Goal: Task Accomplishment & Management: Complete application form

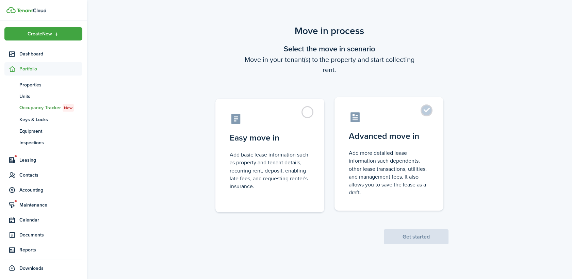
click at [425, 115] on label "Advanced move in Add more detailed lease information such dependents, other lea…" at bounding box center [388, 154] width 109 height 114
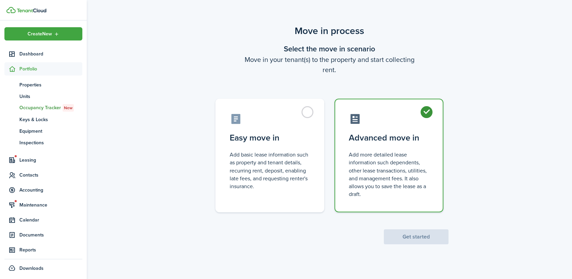
radio input "true"
click at [431, 240] on button "Get started" at bounding box center [416, 236] width 65 height 15
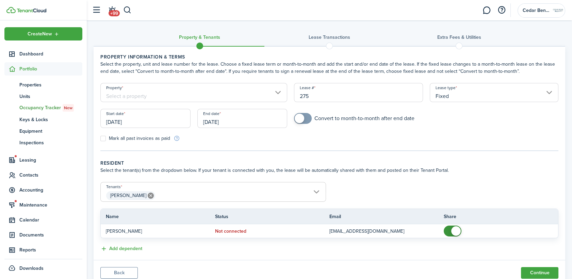
click at [207, 88] on input "Property" at bounding box center [193, 92] width 187 height 19
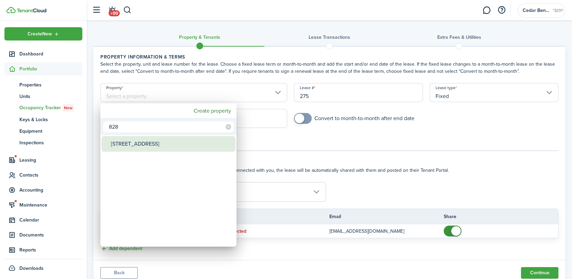
type input "828"
click at [166, 146] on div "[STREET_ADDRESS]" at bounding box center [171, 144] width 120 height 16
type input "[STREET_ADDRESS]"
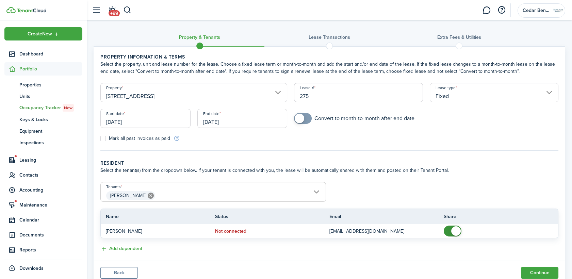
click at [171, 118] on input "[DATE]" at bounding box center [145, 118] width 90 height 19
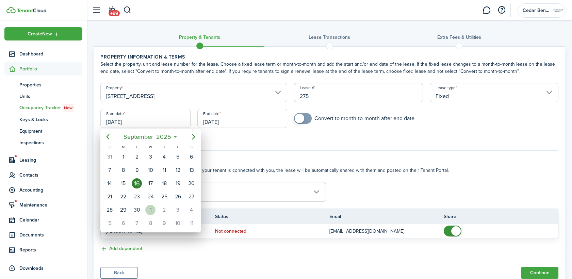
click at [153, 211] on div "1" at bounding box center [150, 210] width 10 height 10
type input "[DATE]"
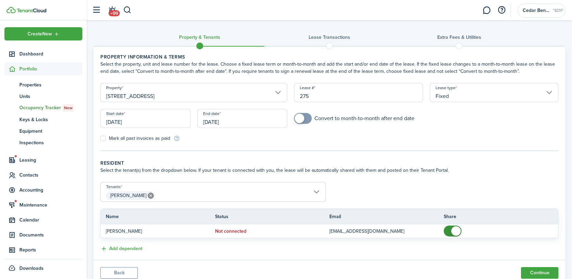
click at [264, 120] on input "[DATE]" at bounding box center [242, 118] width 90 height 19
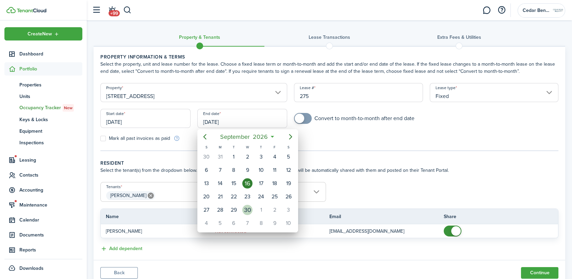
click at [248, 208] on div "30" at bounding box center [247, 210] width 10 height 10
type input "[DATE]"
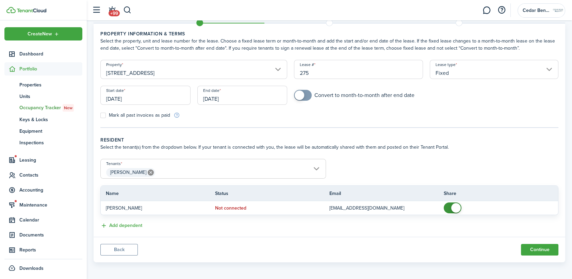
scroll to position [24, 0]
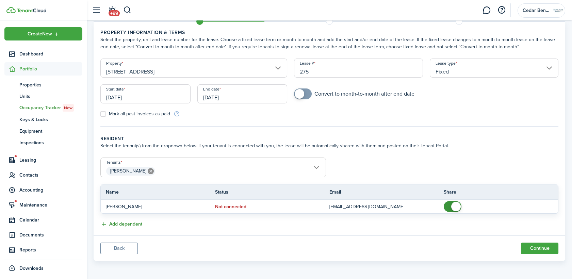
click at [131, 222] on button "Add dependent" at bounding box center [121, 224] width 42 height 8
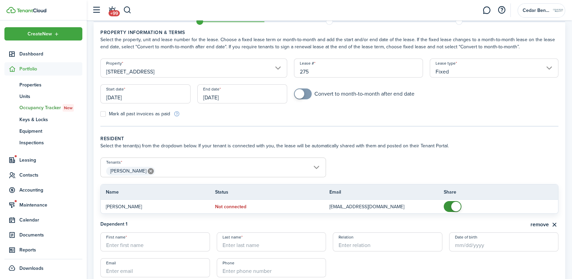
click at [406, 148] on wizard-step-header-description "Select the tenant(s) from the dropdown below. If your tenant is connected with …" at bounding box center [329, 145] width 458 height 7
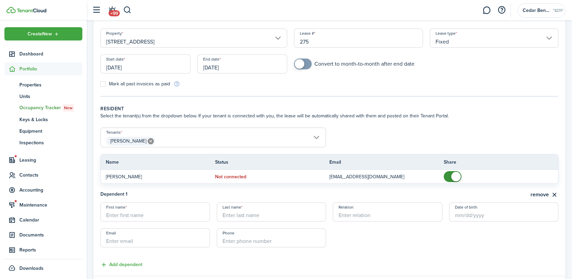
scroll to position [95, 0]
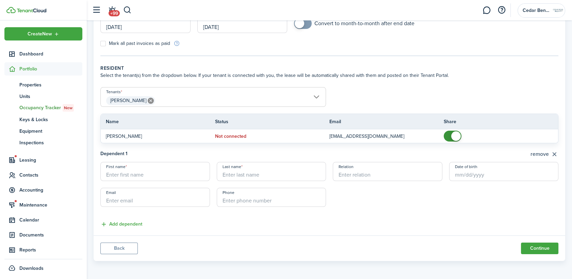
click at [552, 152] on button "remove" at bounding box center [544, 154] width 28 height 9
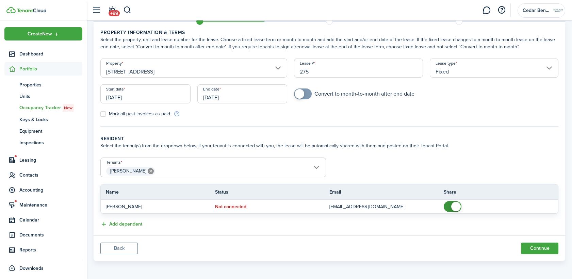
click at [313, 165] on span "[PERSON_NAME]" at bounding box center [213, 171] width 225 height 12
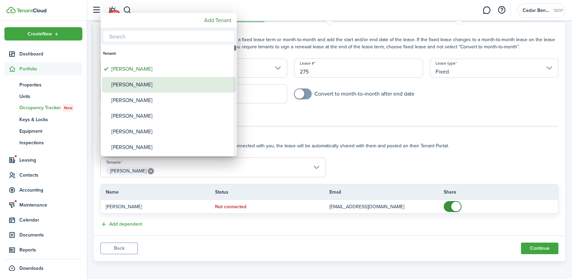
click at [147, 84] on div "[PERSON_NAME]" at bounding box center [171, 85] width 120 height 16
type input "[PERSON_NAME], [PERSON_NAME]"
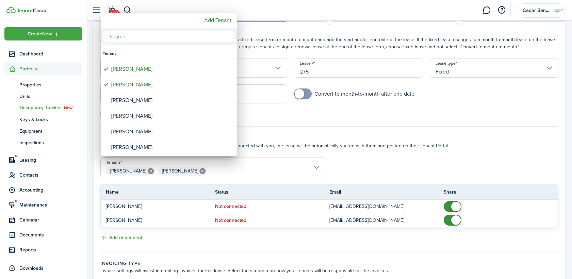
click at [473, 148] on div at bounding box center [286, 140] width 680 height 388
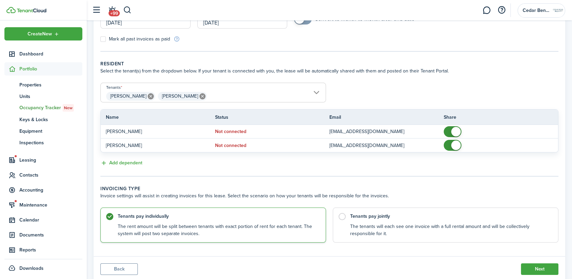
scroll to position [120, 0]
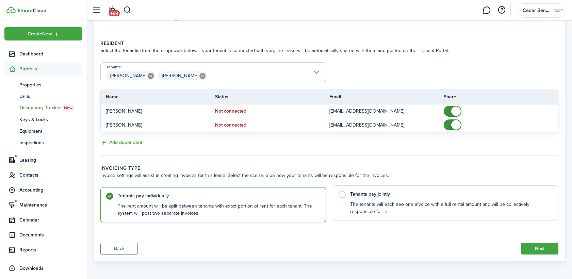
click at [341, 196] on label "Tenants pay jointly The tenants will each see one invoice with a full rental am…" at bounding box center [445, 202] width 225 height 35
radio input "false"
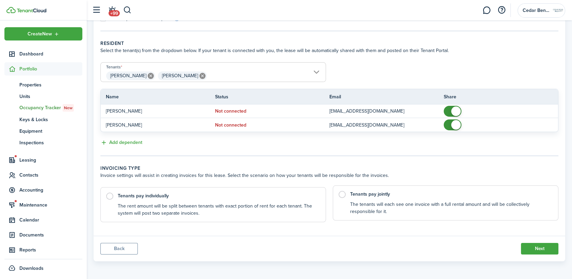
radio input "true"
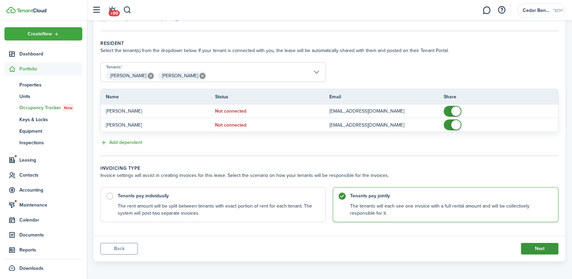
click at [539, 245] on button "Next" at bounding box center [539, 249] width 37 height 12
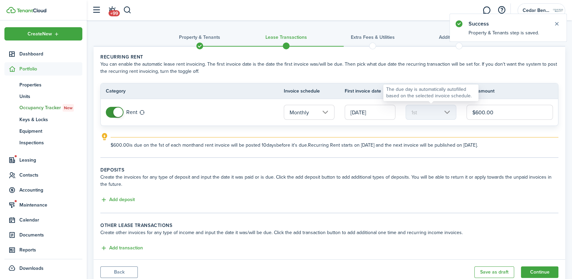
drag, startPoint x: 500, startPoint y: 112, endPoint x: 407, endPoint y: 114, distance: 93.9
click at [409, 110] on tr "Rent Monthly [DATE] 1st $600.00" at bounding box center [329, 112] width 457 height 27
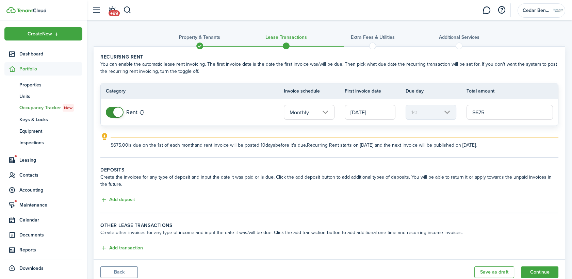
type input "$675.00"
click at [292, 160] on panel-main-body "Recurring rent You can enable the automatic lease rent invoicing. The first inv…" at bounding box center [329, 153] width 471 height 213
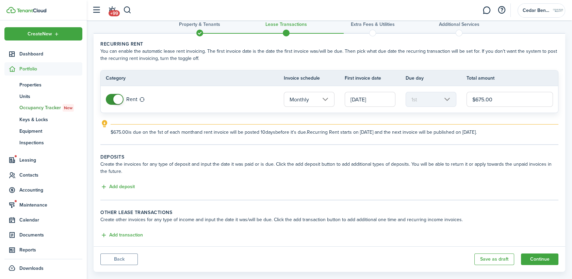
scroll to position [23, 0]
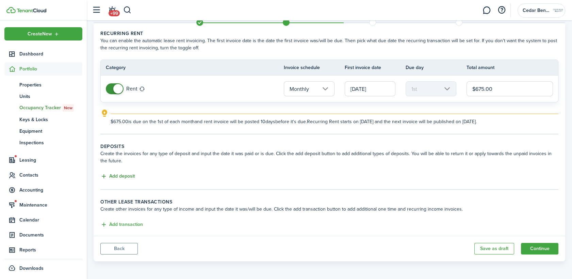
click at [128, 177] on button "Add deposit" at bounding box center [117, 176] width 34 height 8
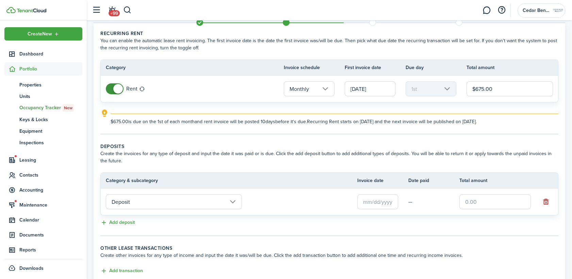
click at [384, 205] on input "text" at bounding box center [377, 201] width 41 height 15
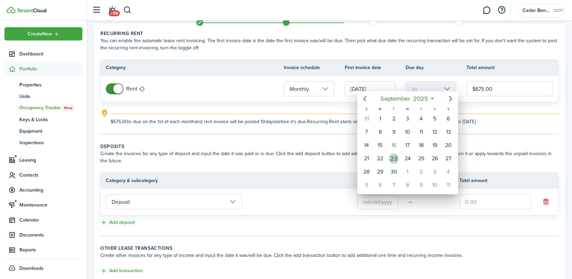
click at [394, 158] on div "23" at bounding box center [393, 158] width 10 height 10
type input "[DATE]"
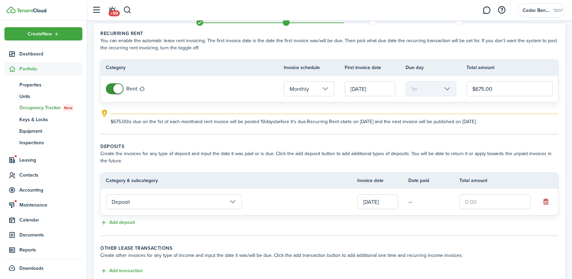
click at [486, 205] on input "text" at bounding box center [494, 201] width 71 height 15
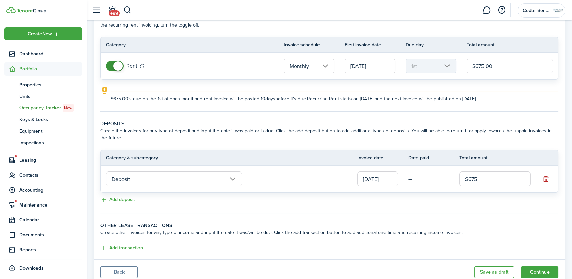
scroll to position [70, 0]
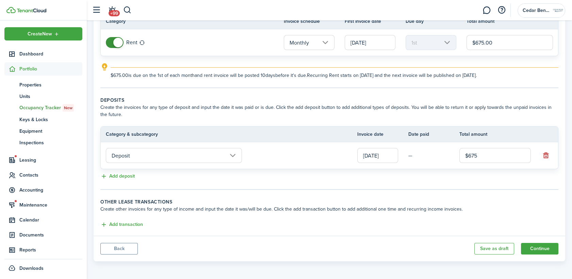
click at [485, 156] on input "$675" at bounding box center [494, 155] width 71 height 15
type input "$675.00"
click at [549, 248] on button "Continue" at bounding box center [539, 249] width 37 height 12
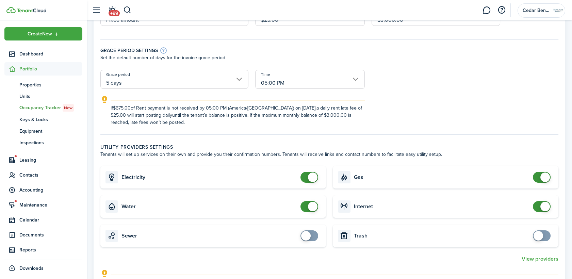
scroll to position [113, 0]
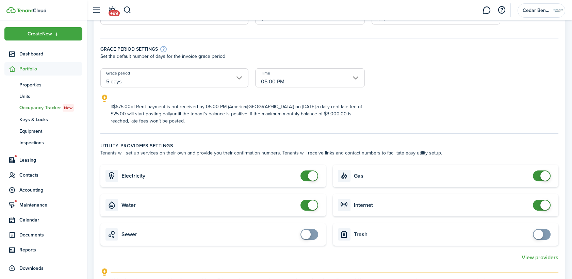
click at [529, 204] on card-title "Internet" at bounding box center [441, 205] width 175 height 6
checkbox input "false"
click at [538, 205] on span at bounding box center [541, 205] width 7 height 11
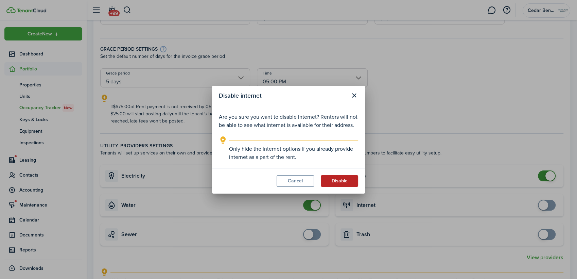
click at [350, 182] on button "Disable" at bounding box center [339, 181] width 37 height 12
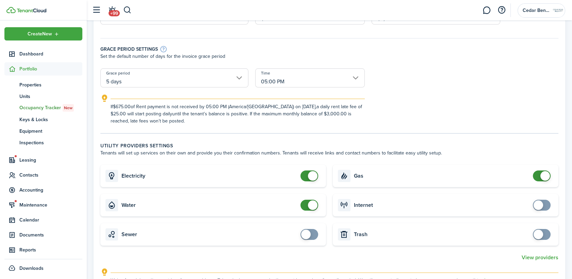
checkbox input "false"
click at [306, 177] on span at bounding box center [309, 175] width 7 height 11
checkbox input "false"
click at [306, 207] on span at bounding box center [309, 205] width 7 height 11
checkbox input "false"
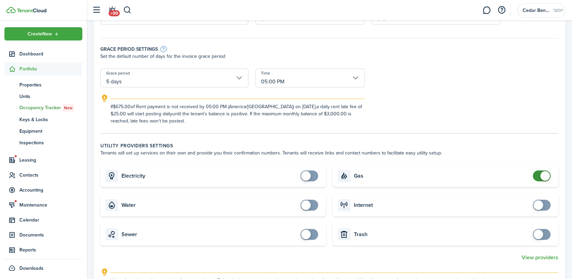
click at [538, 180] on span at bounding box center [541, 175] width 7 height 11
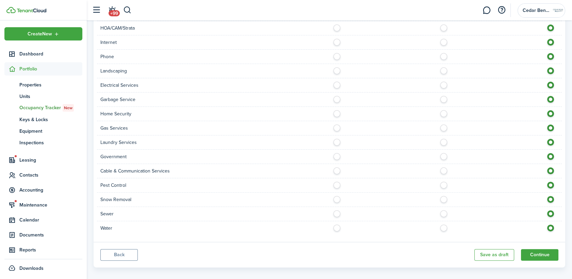
scroll to position [470, 0]
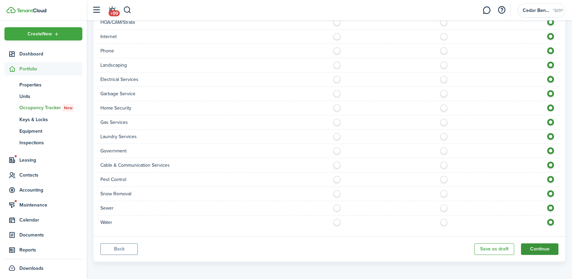
click at [542, 246] on button "Continue" at bounding box center [539, 249] width 37 height 12
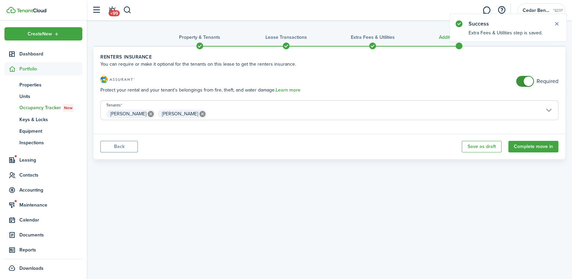
checkbox input "false"
click at [521, 82] on span at bounding box center [524, 81] width 7 height 11
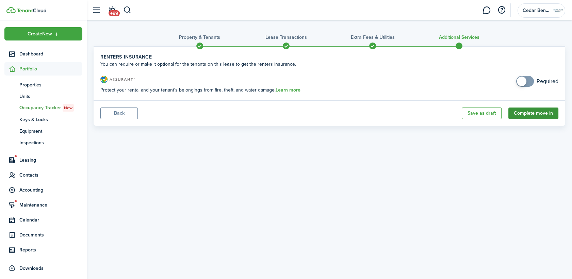
click at [529, 114] on button "Complete move in" at bounding box center [533, 113] width 50 height 12
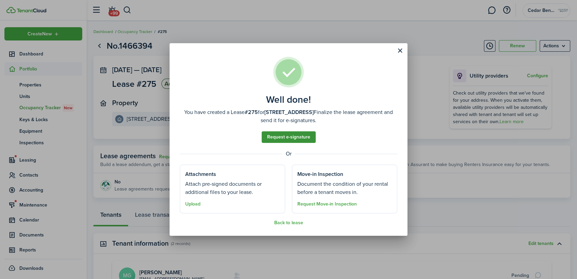
click at [291, 136] on link "Request e-signature" at bounding box center [289, 137] width 54 height 12
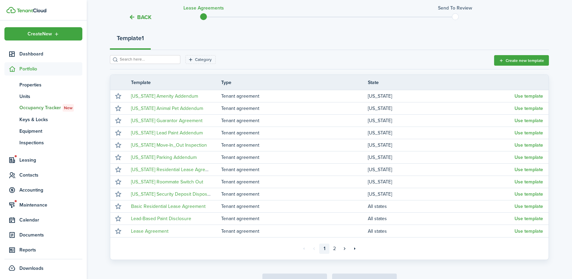
scroll to position [118, 0]
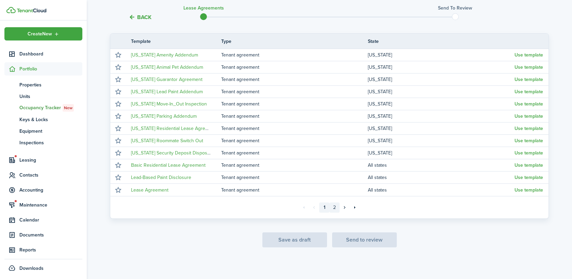
click at [336, 207] on link "2" at bounding box center [334, 207] width 10 height 10
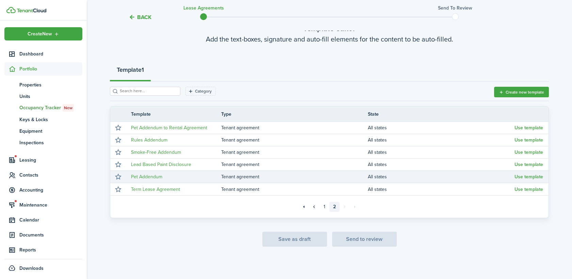
scroll to position [45, 0]
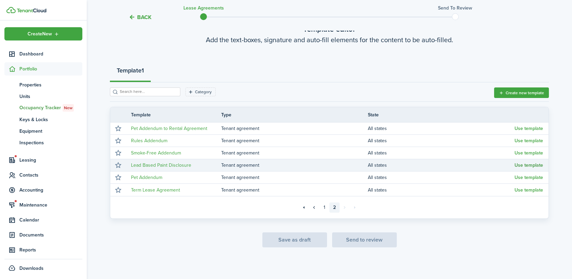
click at [524, 167] on button "Use template" at bounding box center [528, 165] width 29 height 5
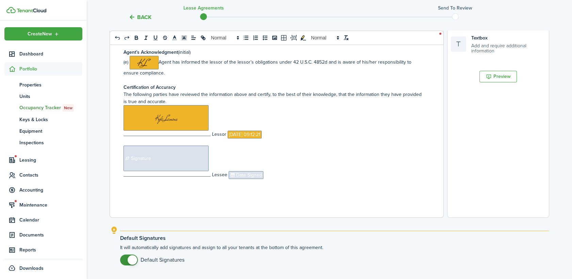
scroll to position [113, 0]
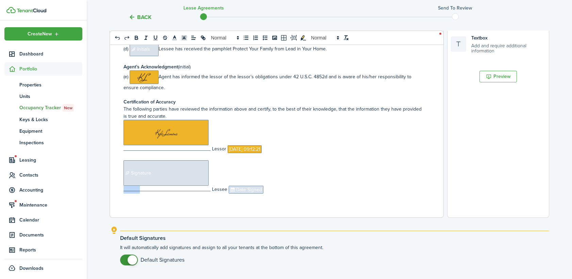
drag, startPoint x: 269, startPoint y: 193, endPoint x: 112, endPoint y: 161, distance: 160.4
click at [112, 161] on div "Disclosure of Information on Lead-Based Paint and/or Lead-Based Paint Hazards L…" at bounding box center [274, 83] width 328 height 267
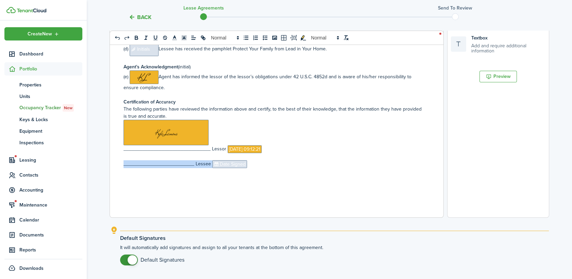
drag, startPoint x: 258, startPoint y: 164, endPoint x: 133, endPoint y: 157, distance: 126.0
click at [133, 157] on div "Disclosure of Information on Lead-Based Paint and/or Lead-Based Paint Hazards L…" at bounding box center [274, 83] width 328 height 267
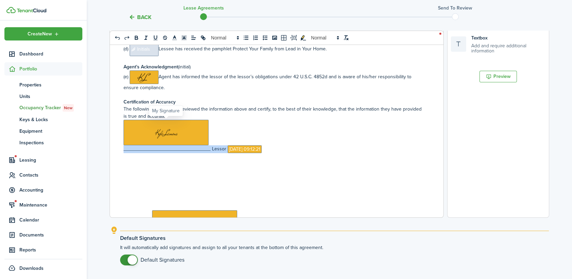
drag, startPoint x: 278, startPoint y: 147, endPoint x: 130, endPoint y: 134, distance: 148.9
click at [130, 134] on div "Disclosure of Information on Lead-Based Paint and/or Lead-Based Paint Hazards L…" at bounding box center [274, 83] width 328 height 267
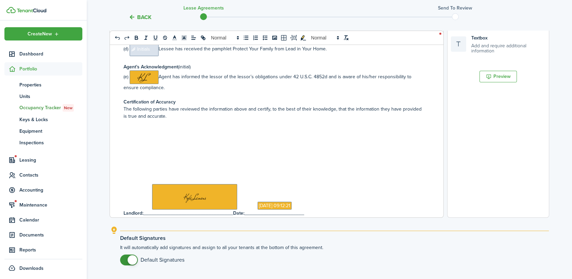
click at [157, 158] on p at bounding box center [273, 158] width 301 height 7
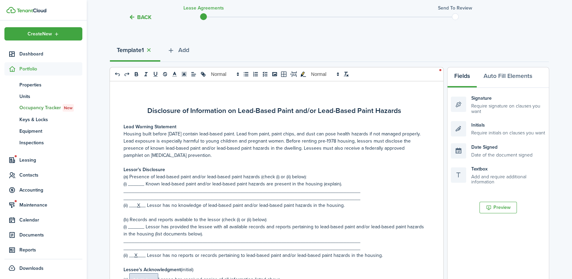
scroll to position [0, 0]
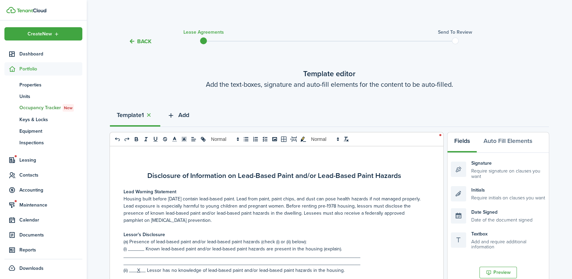
click at [184, 113] on span "Add" at bounding box center [183, 115] width 11 height 9
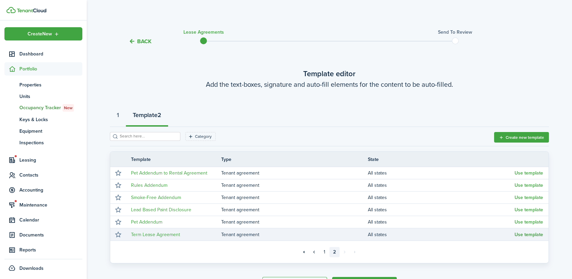
click at [524, 233] on button "Use template" at bounding box center [528, 234] width 29 height 5
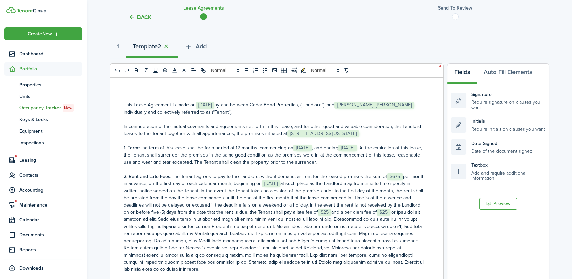
scroll to position [151, 0]
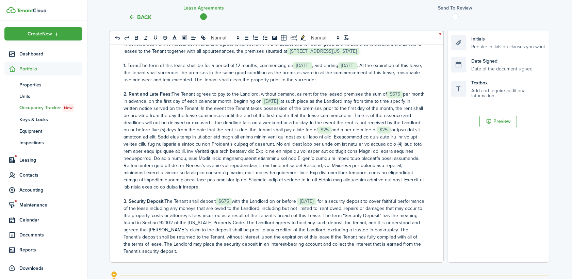
click at [441, 126] on div "This Lease Agreement is made on ﻿ [DATE] ﻿ by and between Cedar Bend Properties…" at bounding box center [276, 128] width 334 height 267
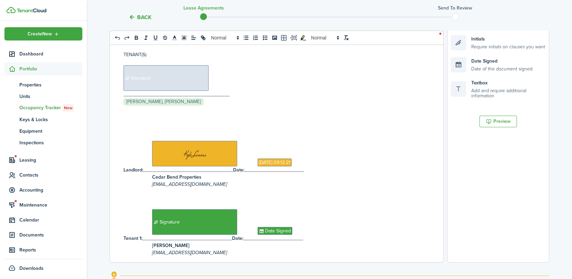
scroll to position [2867, 0]
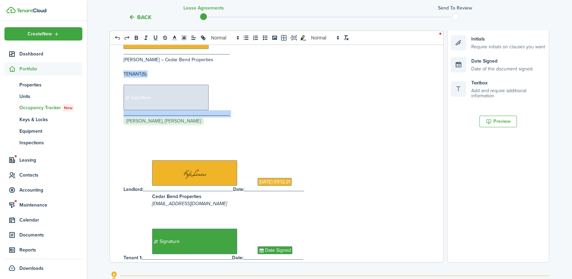
drag, startPoint x: 195, startPoint y: 115, endPoint x: 108, endPoint y: 64, distance: 101.0
click at [108, 64] on div "Back Lease Agreements Send to review Template editor Add the text-boxes, signat…" at bounding box center [329, 116] width 485 height 486
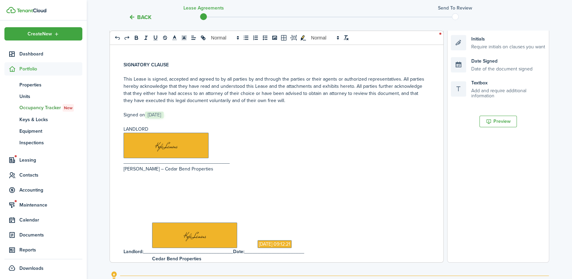
scroll to position [2753, 0]
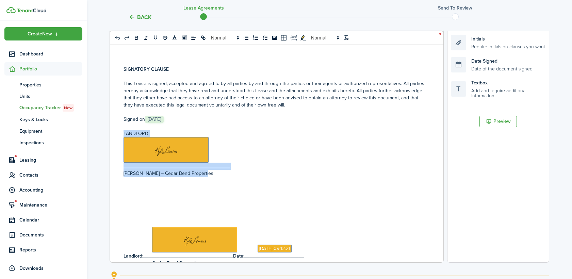
drag, startPoint x: 208, startPoint y: 166, endPoint x: 117, endPoint y: 125, distance: 99.1
click at [117, 125] on div "This Lease Agreement is made on ﻿ [DATE] ﻿ by and between Cedar Bend Properties…" at bounding box center [274, 128] width 328 height 267
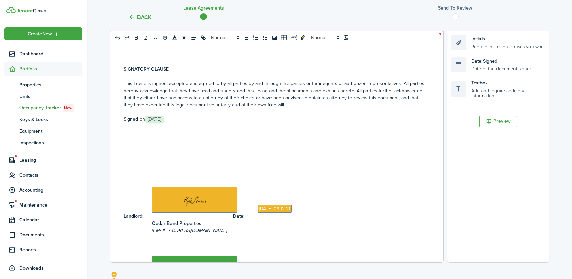
click at [147, 151] on p at bounding box center [273, 154] width 301 height 7
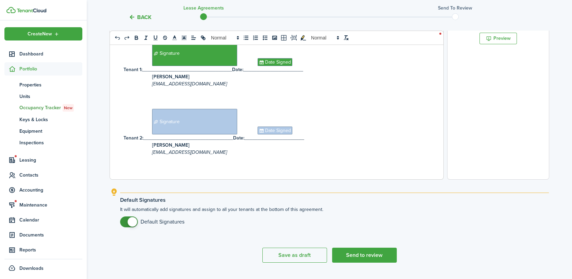
scroll to position [250, 0]
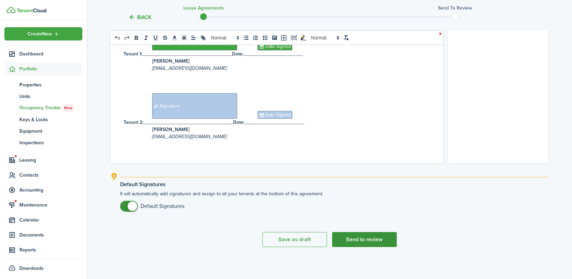
drag, startPoint x: 355, startPoint y: 237, endPoint x: 342, endPoint y: 235, distance: 13.3
click at [353, 236] on button "Send to review" at bounding box center [364, 239] width 65 height 15
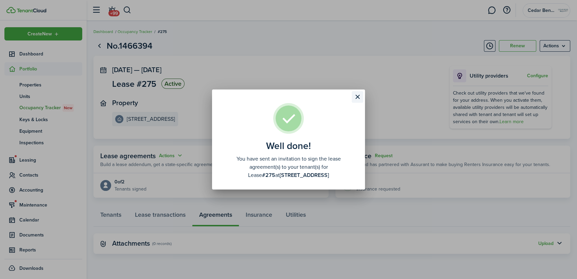
click at [357, 95] on button "Close modal" at bounding box center [358, 97] width 12 height 12
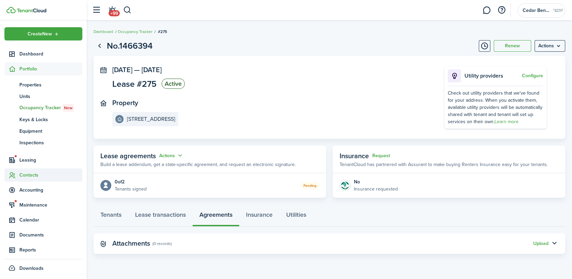
click at [29, 176] on span "Contacts" at bounding box center [50, 174] width 63 height 7
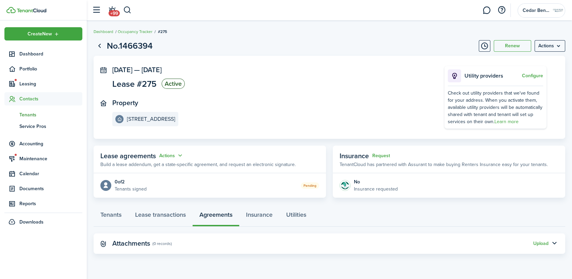
click at [32, 113] on span "Tenants" at bounding box center [50, 114] width 63 height 7
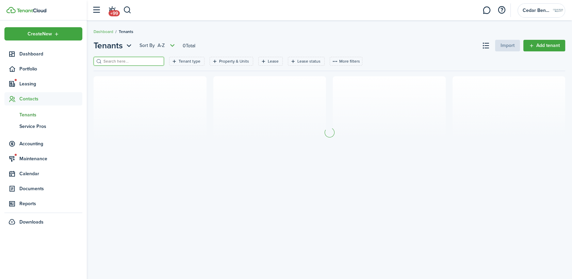
click at [130, 62] on input "search" at bounding box center [132, 61] width 60 height 6
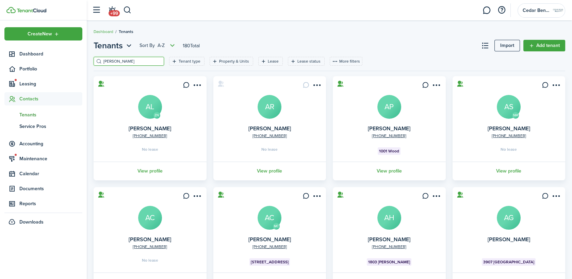
type input "[PERSON_NAME]"
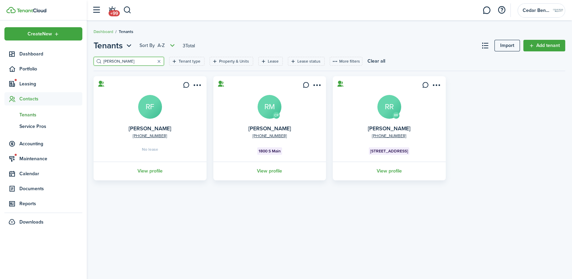
click at [394, 106] on avatar-text "RR" at bounding box center [389, 107] width 24 height 24
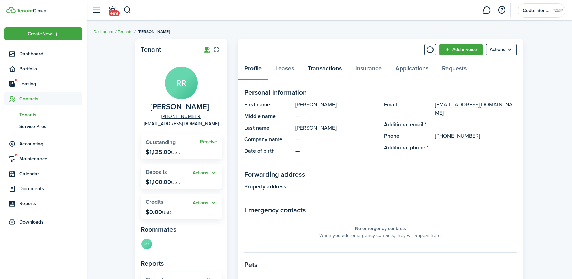
click at [335, 69] on link "Transactions" at bounding box center [325, 70] width 48 height 20
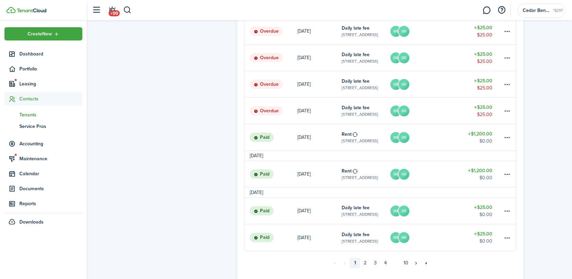
scroll to position [458, 0]
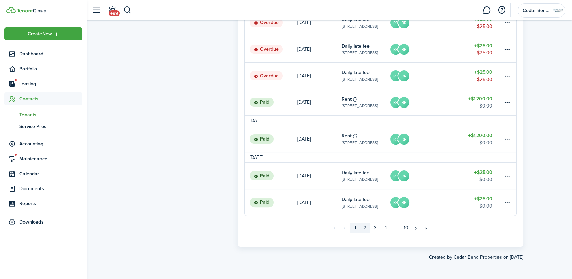
click at [365, 228] on link "2" at bounding box center [365, 228] width 10 height 10
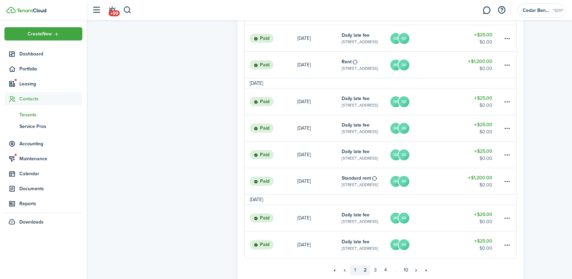
scroll to position [448, 0]
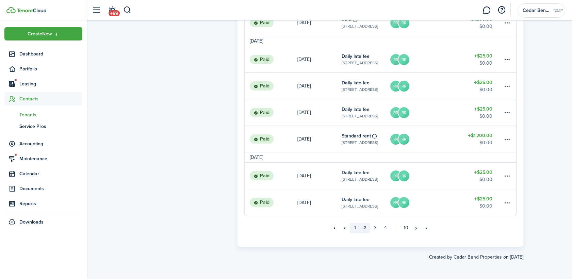
click at [358, 230] on link "1" at bounding box center [355, 228] width 10 height 10
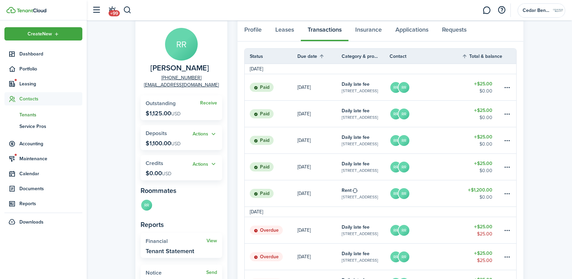
scroll to position [38, 0]
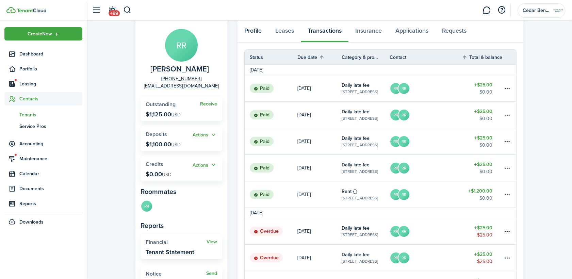
click at [251, 30] on link "Profile" at bounding box center [252, 32] width 31 height 20
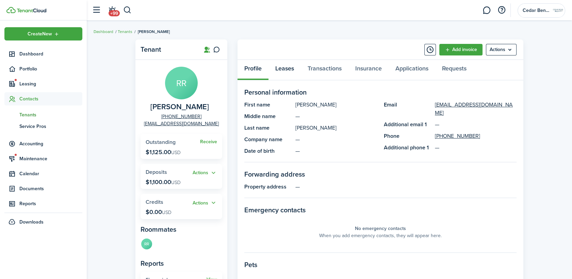
click at [286, 68] on link "Leases" at bounding box center [284, 70] width 32 height 20
